Goal: Information Seeking & Learning: Learn about a topic

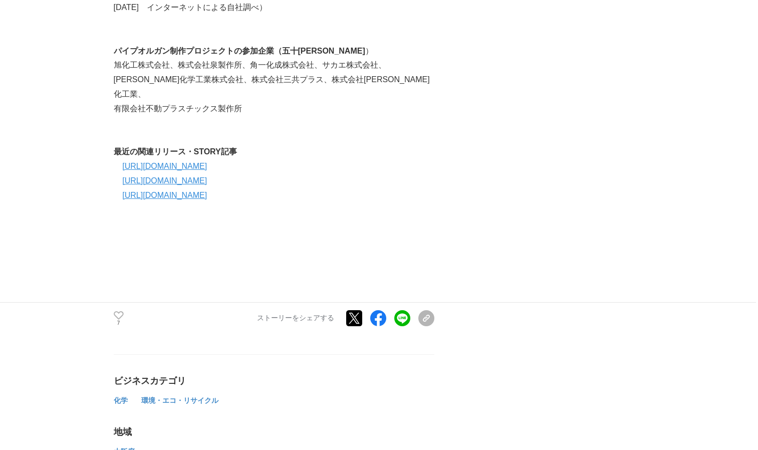
scroll to position [2706, 0]
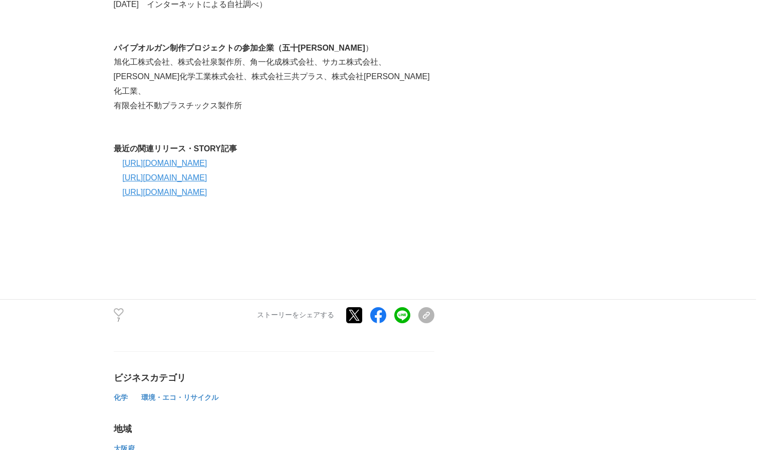
click at [207, 196] on link "https://prtimes.jp/main/html/rd/p/000000007.000137190.html" at bounding box center [164, 192] width 85 height 9
click at [207, 182] on link "https://prtimes.jp/story/detail/Ba21pNikAkx" at bounding box center [164, 177] width 85 height 9
click at [207, 167] on link "https://prtimes.jp/main/html/rd/p/000000006.000137190.html" at bounding box center [164, 163] width 85 height 9
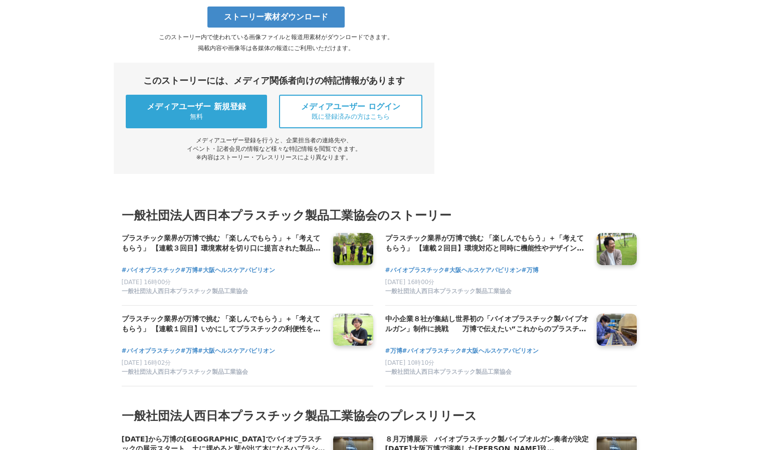
scroll to position [3056, 0]
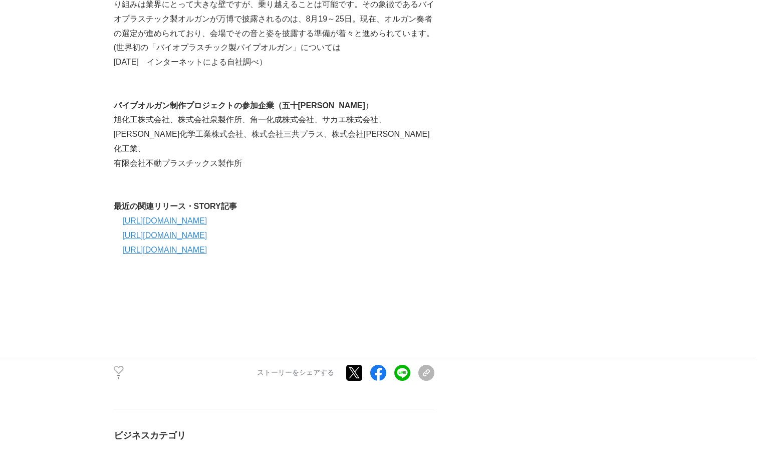
scroll to position [2756, 0]
